Goal: Navigation & Orientation: Understand site structure

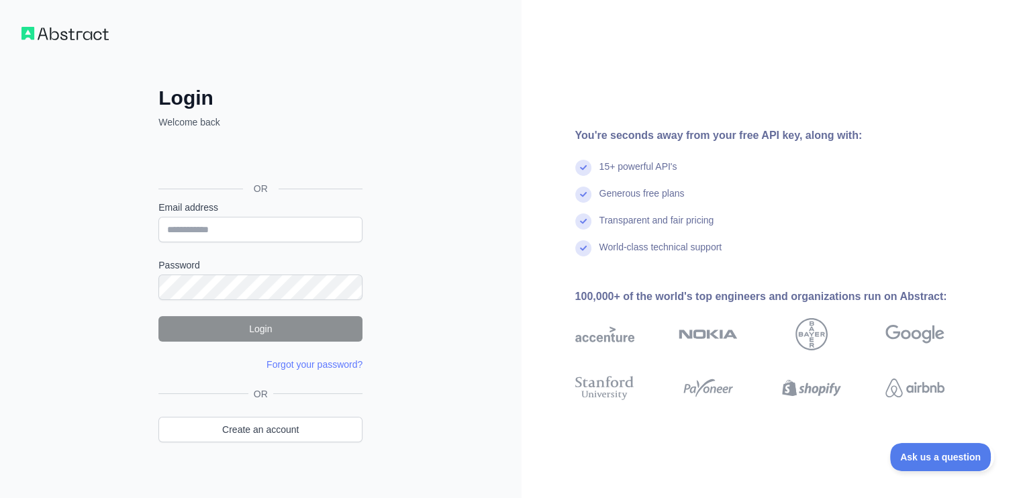
click at [37, 30] on img at bounding box center [64, 33] width 87 height 13
click at [79, 37] on img at bounding box center [64, 33] width 87 height 13
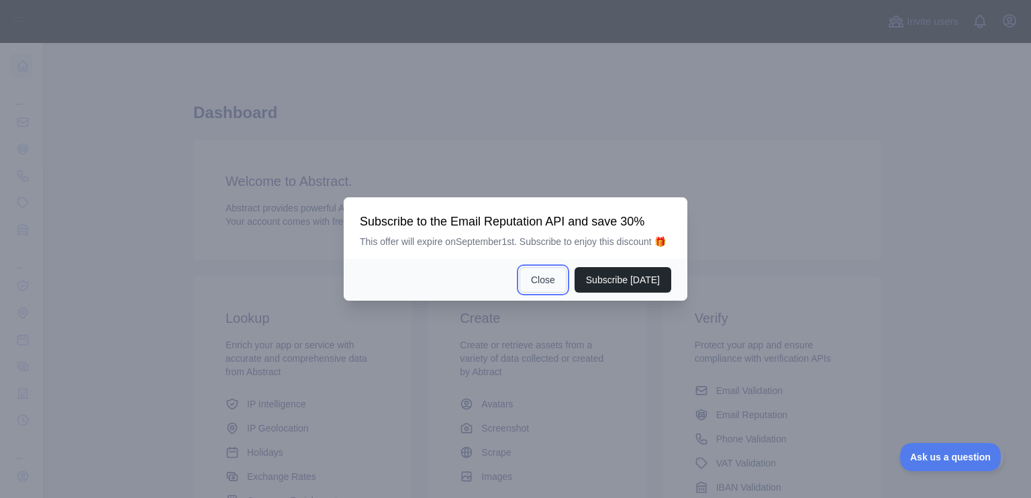
click at [556, 287] on button "Close" at bounding box center [542, 280] width 47 height 26
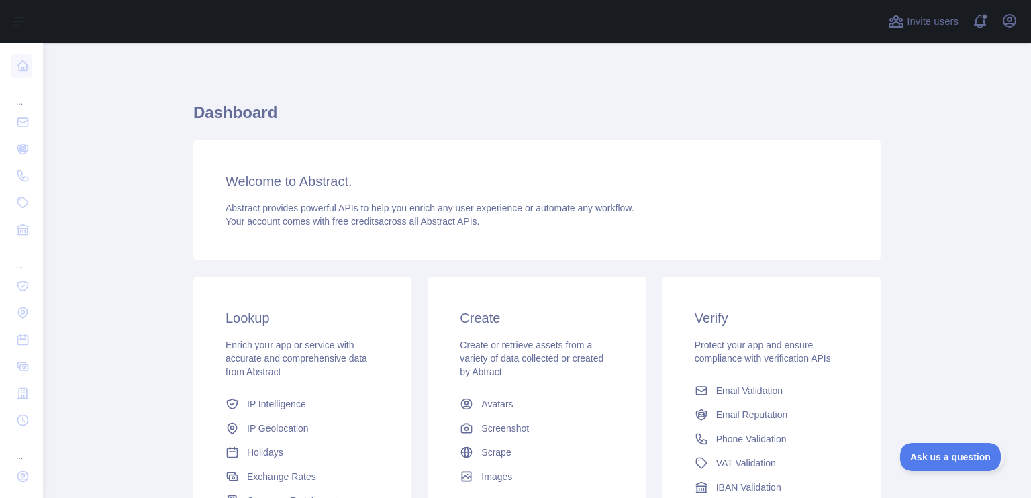
scroll to position [52, 0]
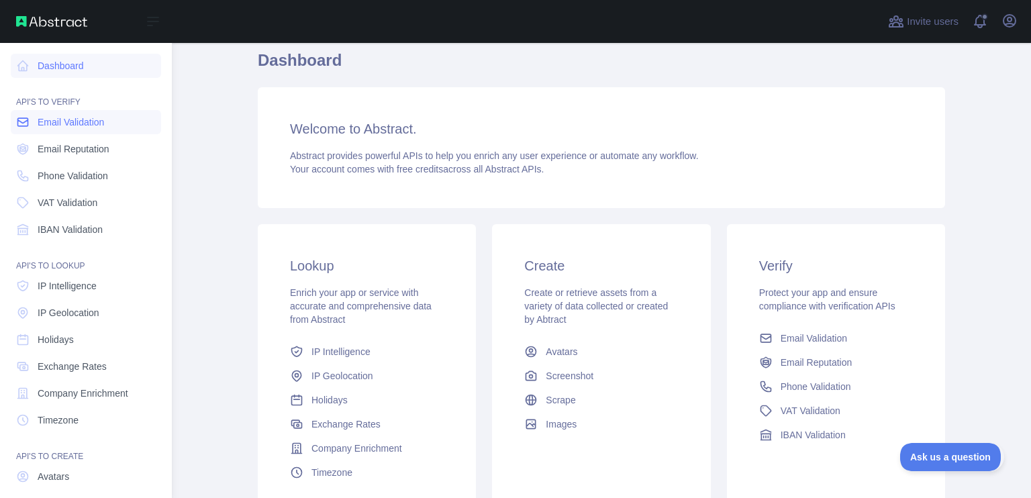
click at [71, 124] on span "Email Validation" at bounding box center [71, 121] width 66 height 13
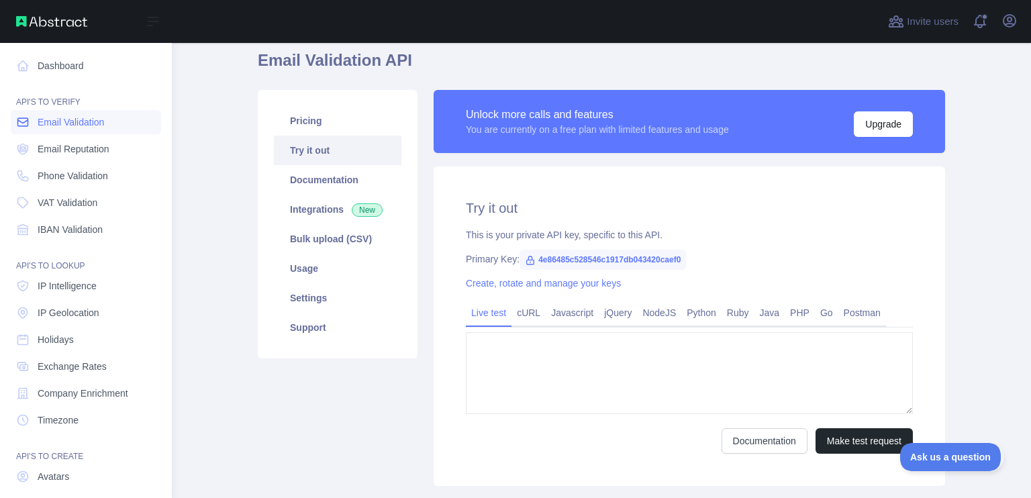
type textarea "**********"
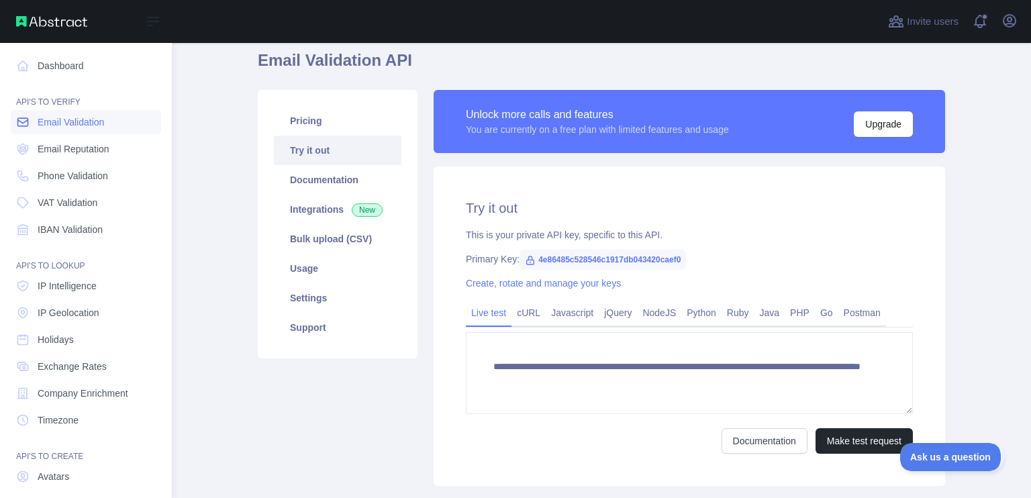
scroll to position [36, 0]
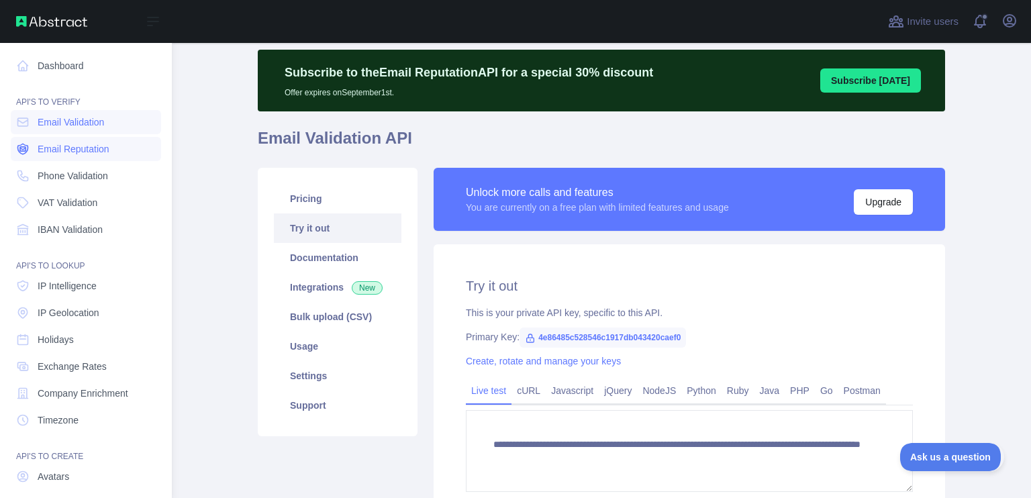
click at [38, 158] on link "Email Reputation" at bounding box center [86, 149] width 150 height 24
click at [50, 174] on span "Phone Validation" at bounding box center [73, 175] width 70 height 13
click at [77, 311] on span "IP Geolocation" at bounding box center [69, 312] width 62 height 13
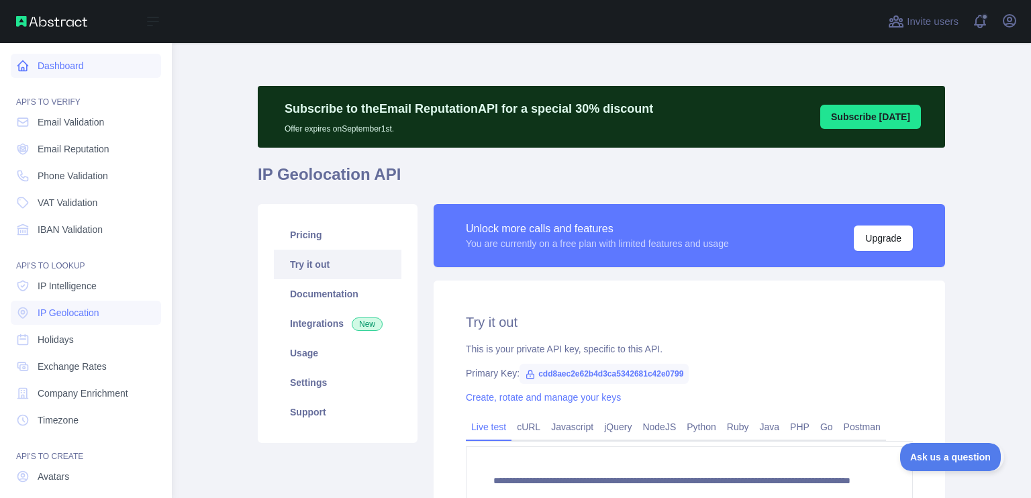
click at [51, 67] on link "Dashboard" at bounding box center [86, 66] width 150 height 24
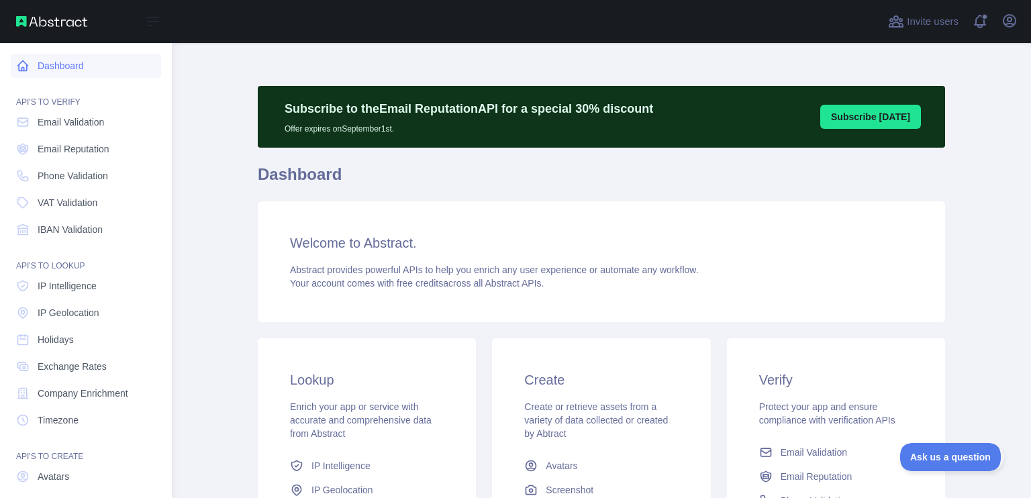
click at [51, 67] on link "Dashboard" at bounding box center [86, 66] width 150 height 24
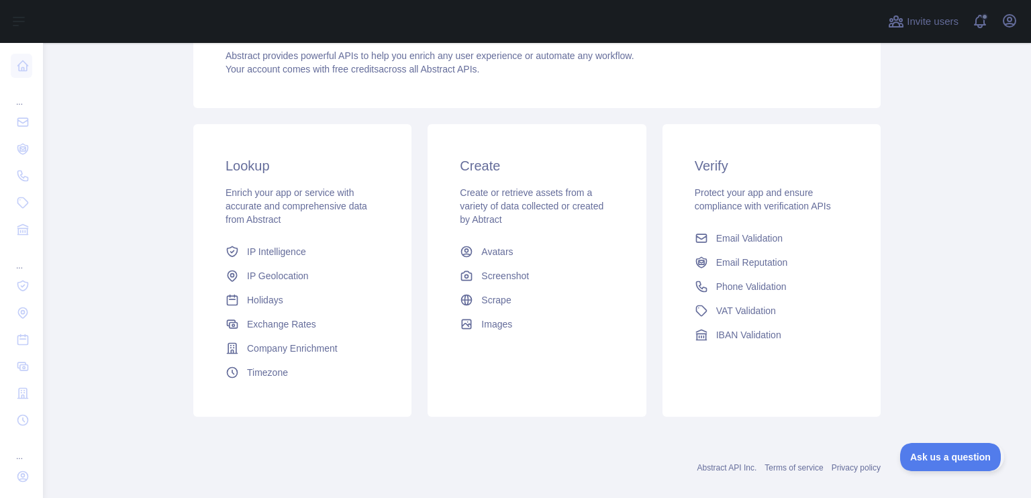
scroll to position [232, 0]
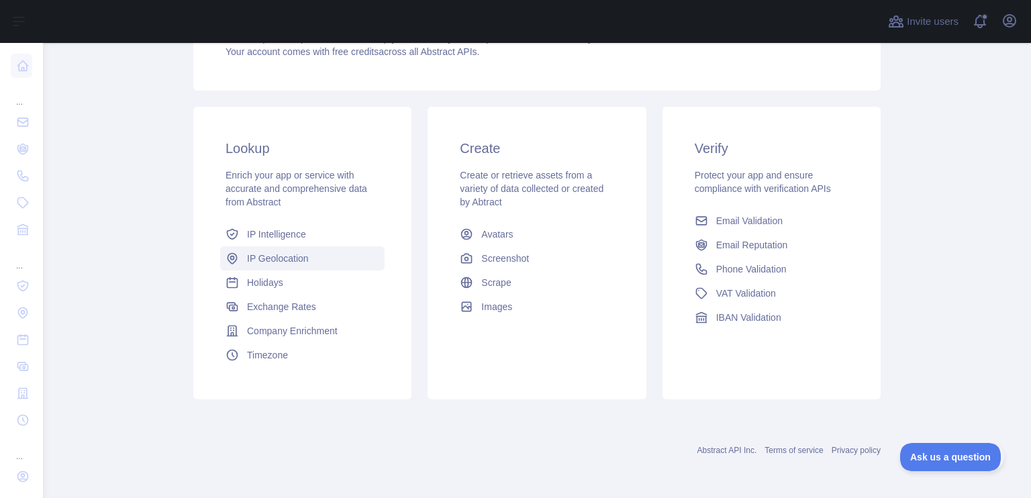
click at [274, 254] on span "IP Geolocation" at bounding box center [278, 258] width 62 height 13
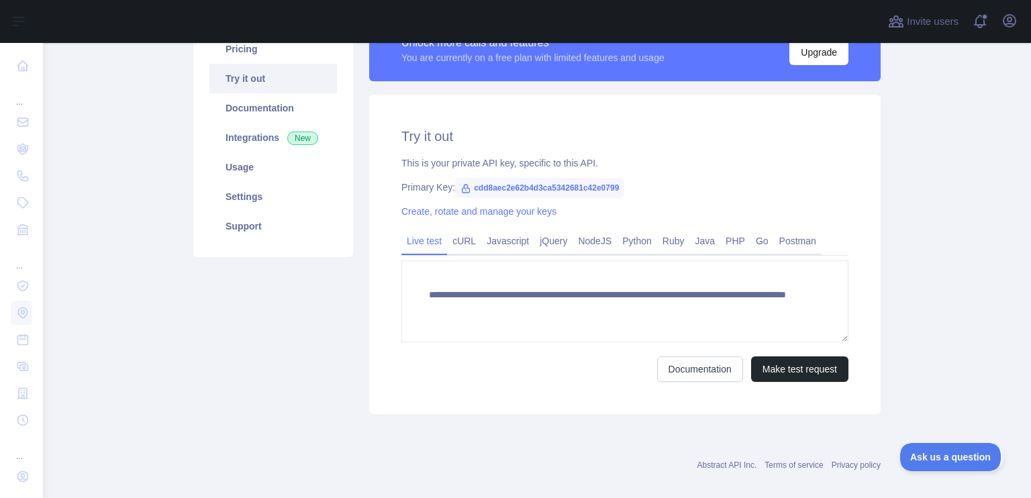
scroll to position [200, 0]
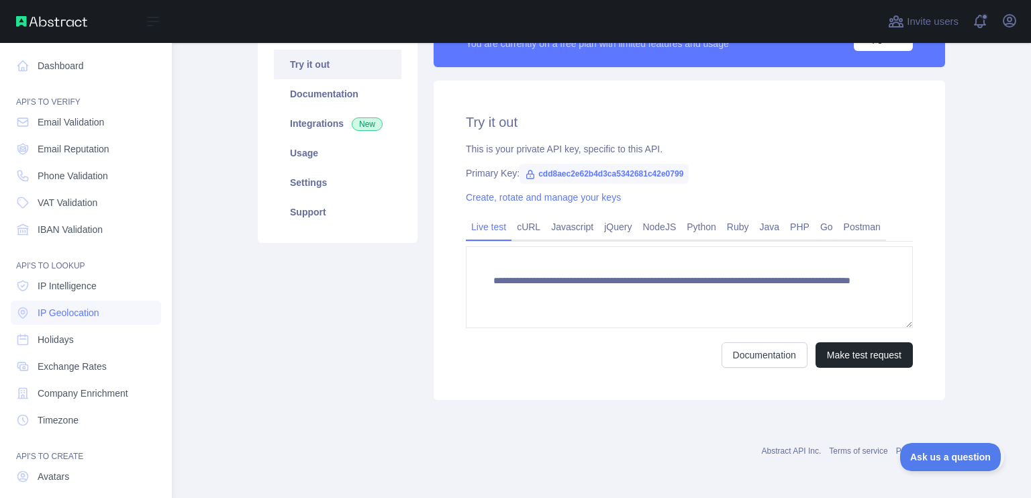
click at [44, 21] on img at bounding box center [51, 21] width 71 height 11
click at [146, 18] on icon at bounding box center [153, 21] width 16 height 16
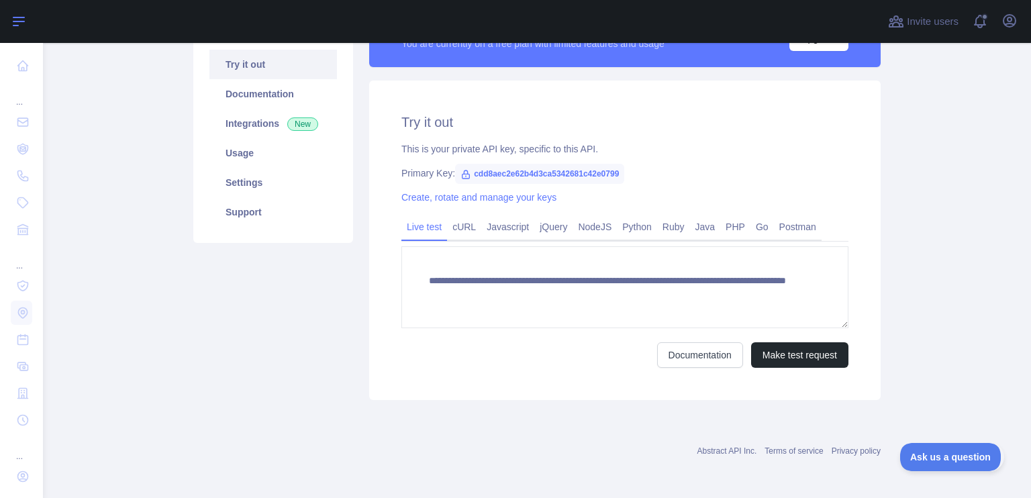
click at [146, 18] on div at bounding box center [461, 21] width 815 height 43
click at [950, 11] on button "Invite users" at bounding box center [923, 21] width 76 height 21
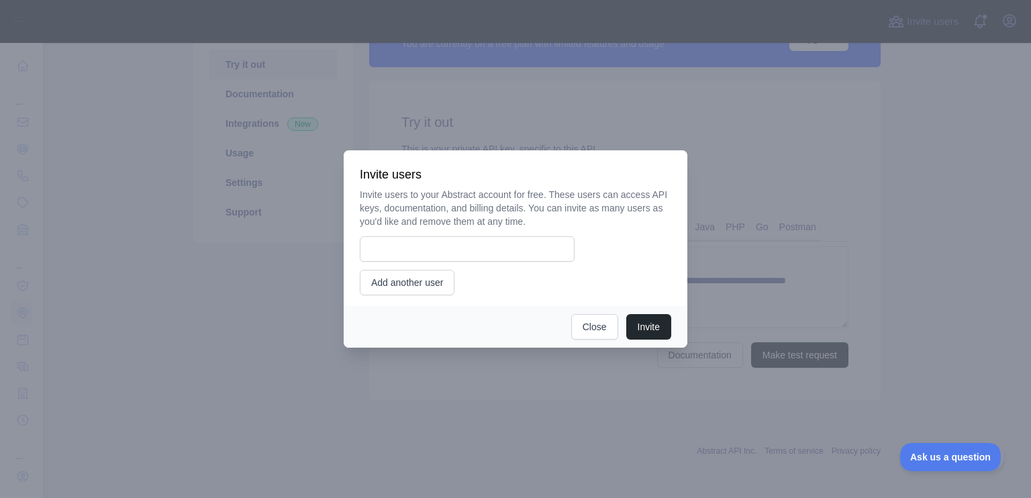
click at [413, 264] on div "Invite users to your Abstract account for free. These users can access API keys…" at bounding box center [515, 241] width 311 height 107
click at [414, 258] on input "email" at bounding box center [467, 249] width 215 height 26
click at [591, 357] on div at bounding box center [515, 249] width 1031 height 498
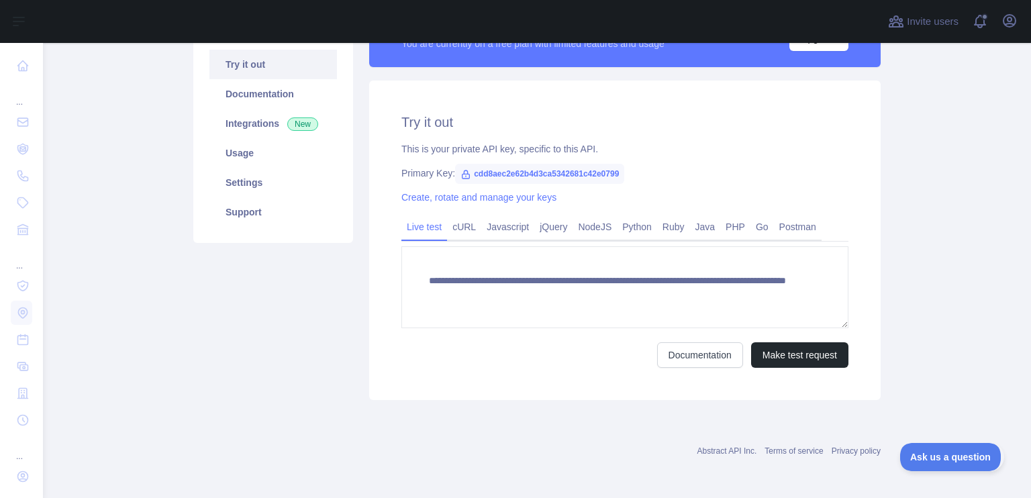
click at [598, 332] on form "**********" at bounding box center [624, 306] width 447 height 121
drag, startPoint x: 544, startPoint y: 1, endPoint x: 87, endPoint y: 303, distance: 548.2
click at [87, 303] on main "**********" at bounding box center [537, 270] width 988 height 455
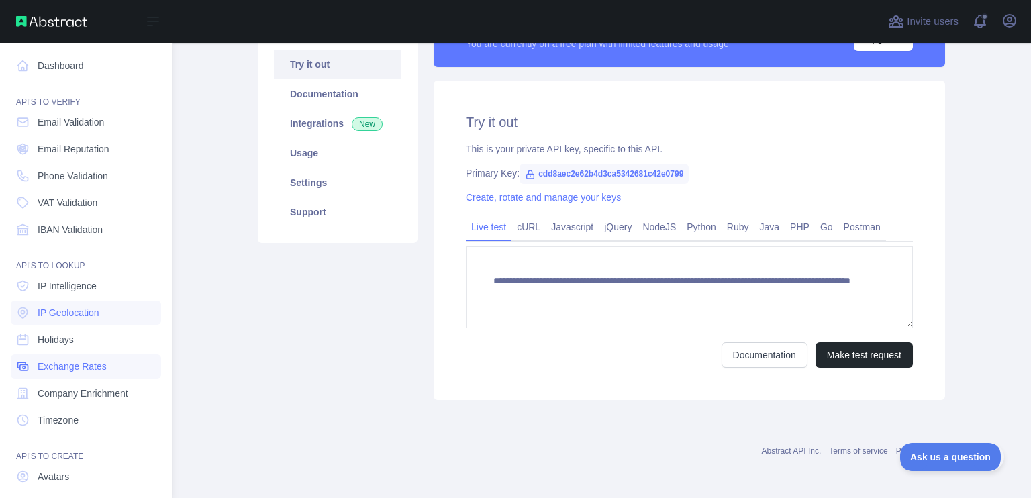
click at [73, 370] on span "Exchange Rates" at bounding box center [72, 366] width 69 height 13
click at [73, 350] on link "Holidays" at bounding box center [86, 340] width 150 height 24
click at [81, 311] on span "IP Geolocation" at bounding box center [69, 312] width 62 height 13
click at [89, 281] on span "IP Intelligence" at bounding box center [67, 285] width 59 height 13
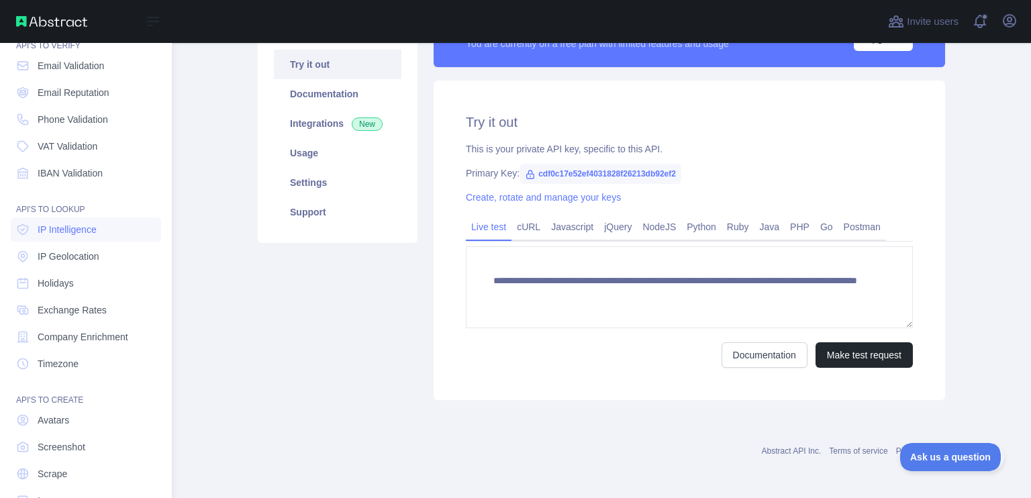
scroll to position [92, 0]
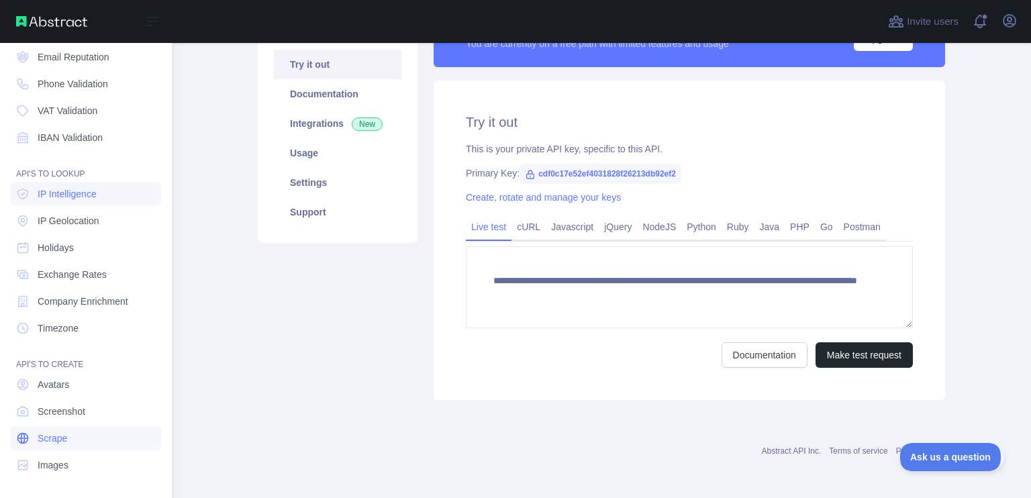
click at [64, 437] on span "Scrape" at bounding box center [53, 438] width 30 height 13
